Goal: Information Seeking & Learning: Learn about a topic

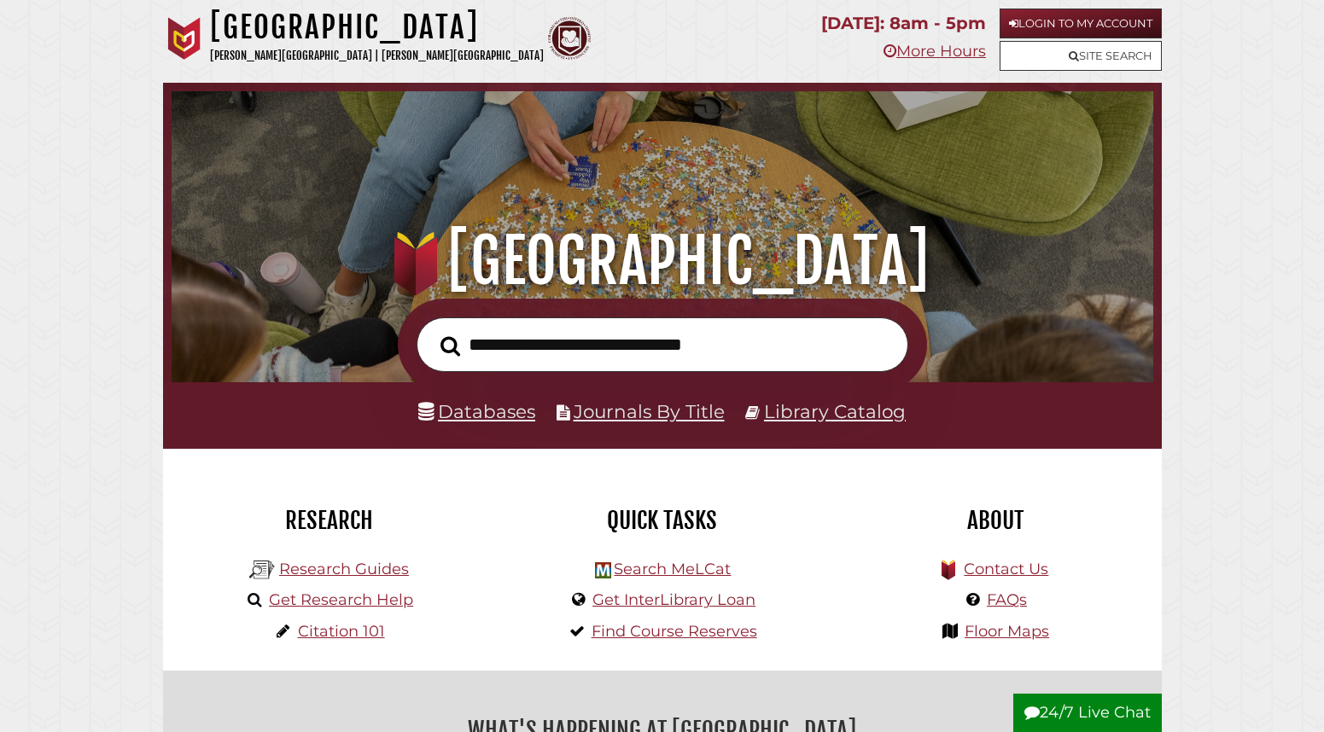
scroll to position [324, 973]
click at [1057, 29] on link "Login to My Account" at bounding box center [1080, 24] width 162 height 30
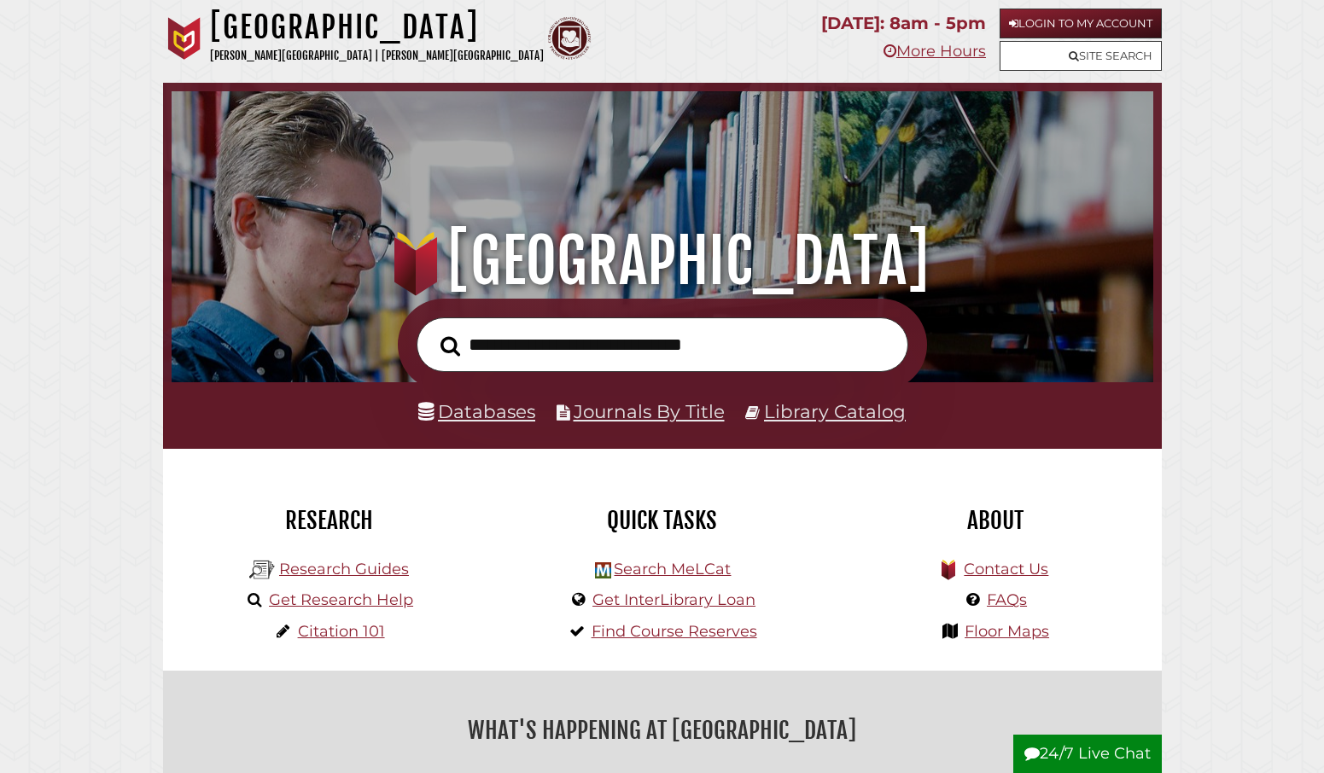
scroll to position [324, 973]
click at [641, 328] on input "text" at bounding box center [662, 344] width 492 height 55
type input "**********"
click at [432, 331] on button "Search" at bounding box center [450, 346] width 37 height 30
